Goal: Task Accomplishment & Management: Manage account settings

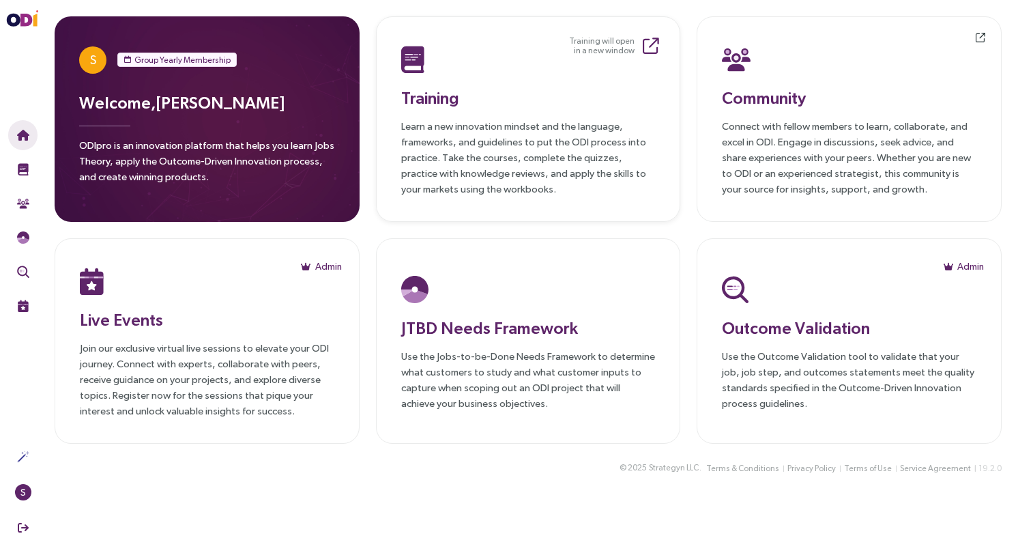
click at [489, 119] on p "Learn a new innovation mindset and the language, frameworks, and guidelines to …" at bounding box center [528, 157] width 254 height 78
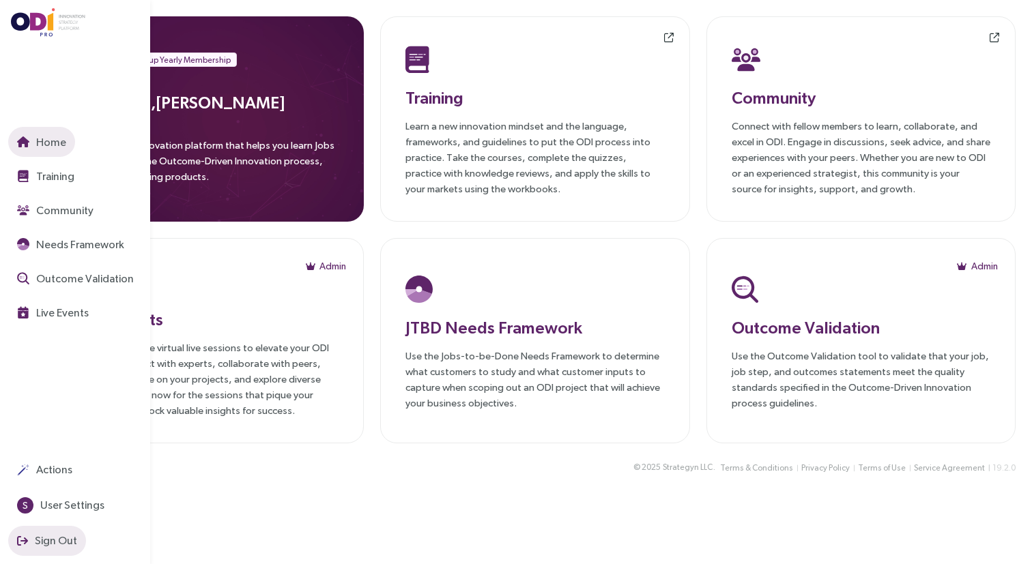
click at [46, 541] on span "Sign Out" at bounding box center [54, 540] width 45 height 17
click at [27, 542] on icon "button" at bounding box center [22, 541] width 11 height 11
